Goal: Task Accomplishment & Management: Manage account settings

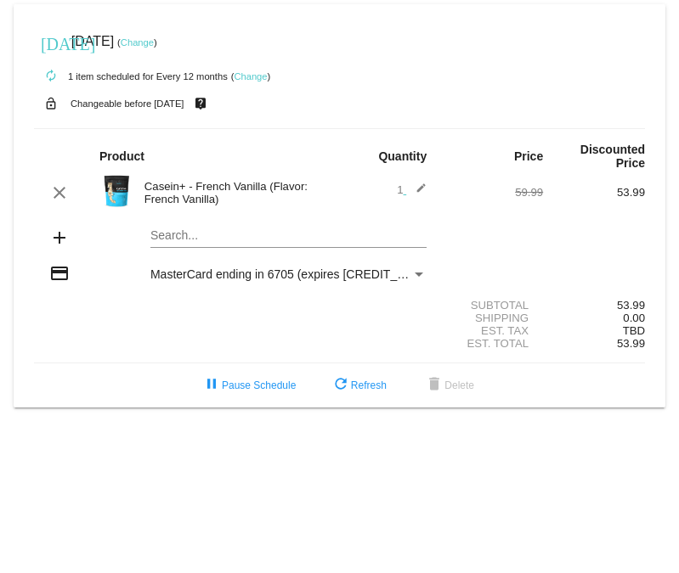
click at [154, 44] on link "Change" at bounding box center [137, 42] width 33 height 10
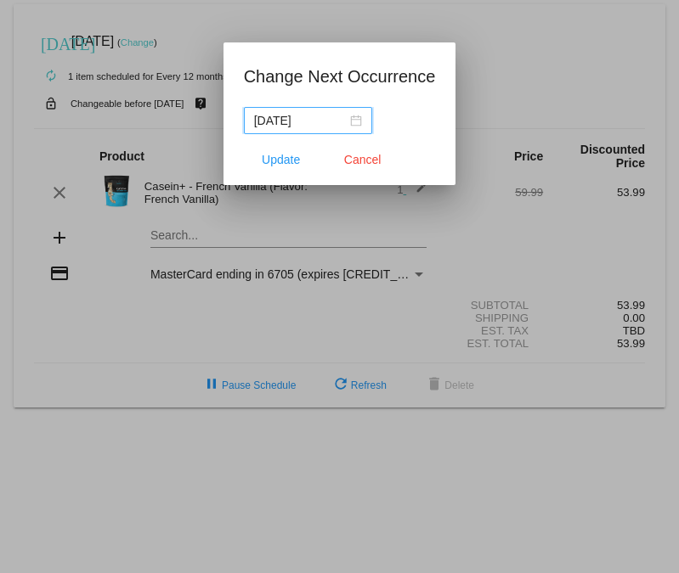
click at [362, 123] on div "[DATE]" at bounding box center [308, 120] width 108 height 19
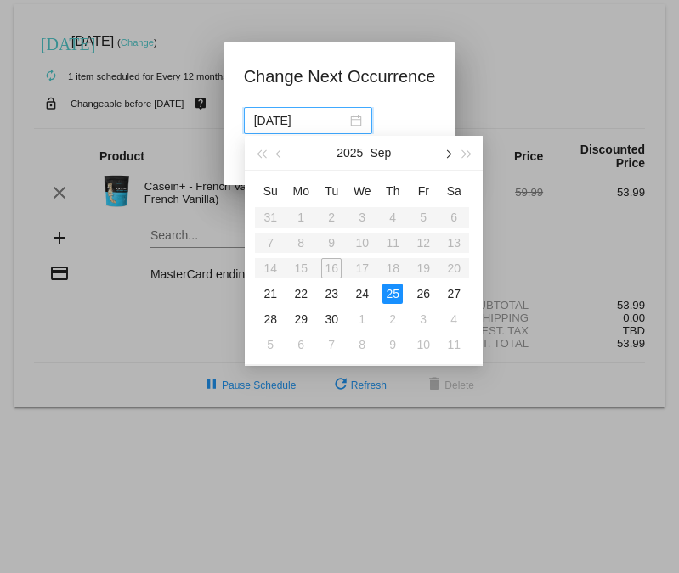
click at [450, 154] on button "button" at bounding box center [446, 153] width 19 height 34
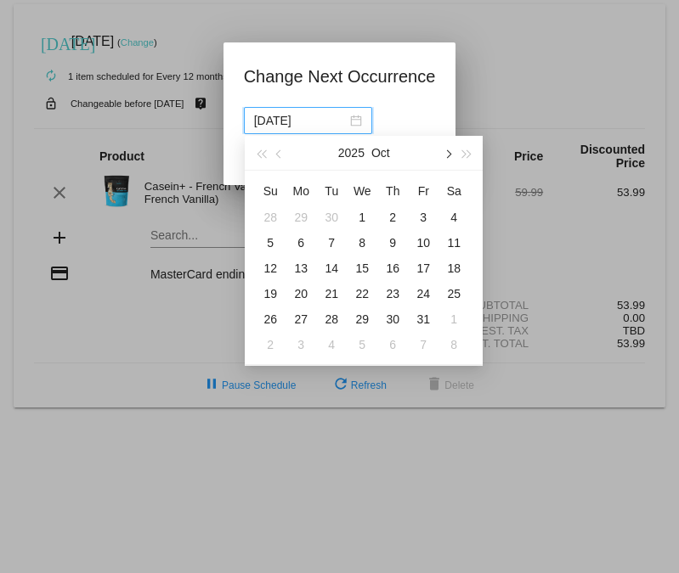
click at [448, 155] on span "button" at bounding box center [447, 153] width 8 height 8
click at [449, 155] on button "button" at bounding box center [446, 153] width 19 height 34
click at [449, 159] on button "button" at bounding box center [446, 153] width 19 height 34
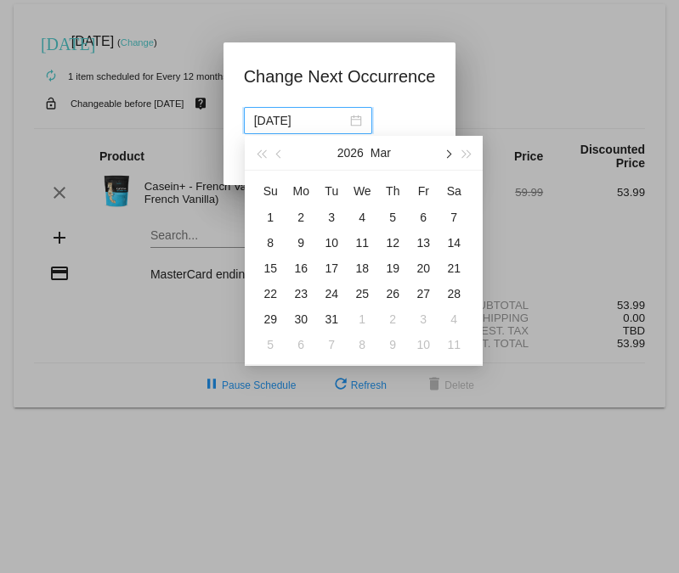
click at [452, 159] on button "button" at bounding box center [446, 153] width 19 height 34
click at [300, 313] on div "27" at bounding box center [300, 319] width 20 height 20
type input "[DATE]"
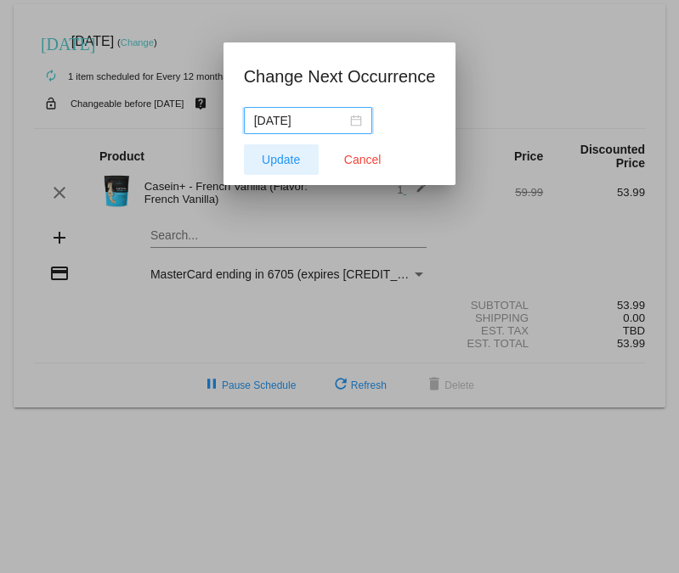
click at [311, 155] on button "Update" at bounding box center [281, 159] width 75 height 31
